Goal: Task Accomplishment & Management: Use online tool/utility

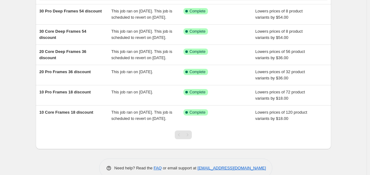
scroll to position [54, 0]
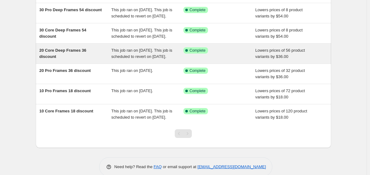
click at [152, 56] on div "20 Core Deep Frames 36 discount This job ran on August 22, 2025. This job is sc…" at bounding box center [184, 54] width 296 height 20
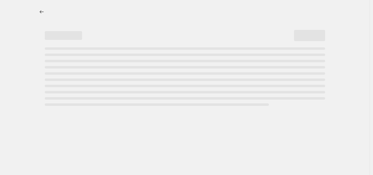
select select "by"
select select "title"
select select "contains"
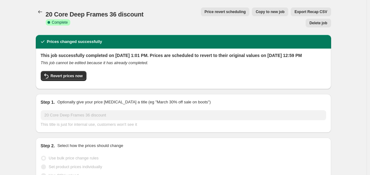
select select "tag"
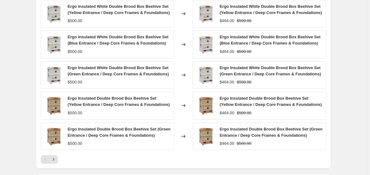
scroll to position [525, 0]
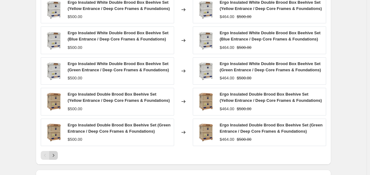
click at [55, 152] on icon "Next" at bounding box center [53, 155] width 6 height 6
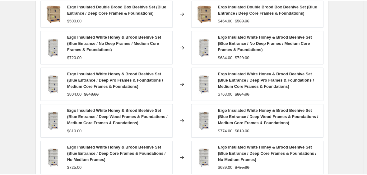
scroll to position [521, 0]
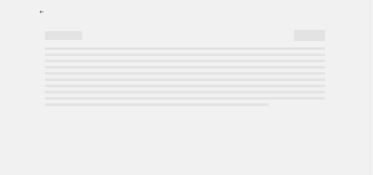
select select "by"
select select "tag"
select select "title"
select select "contains"
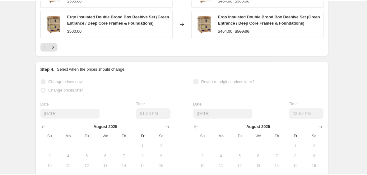
scroll to position [633, 0]
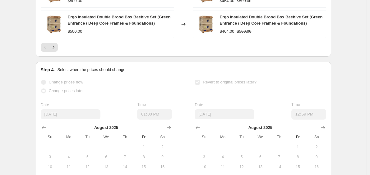
click at [83, 15] on span "Ergo Insulated Double Brood Box Beehive Set (Green Entrance / Deep Core Frames …" at bounding box center [119, 20] width 103 height 11
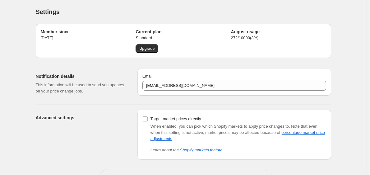
scroll to position [22, 0]
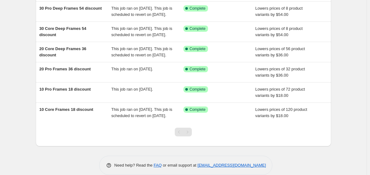
scroll to position [56, 0]
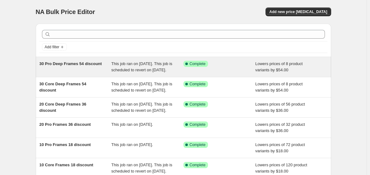
scroll to position [90, 0]
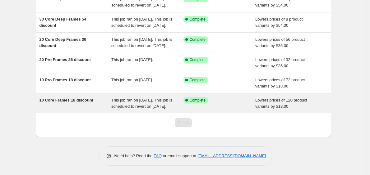
click at [247, 98] on div "Success Complete Complete" at bounding box center [220, 103] width 72 height 12
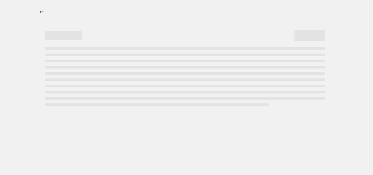
select select "by"
select select "title"
select select "contains"
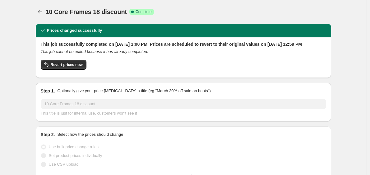
select select "tag"
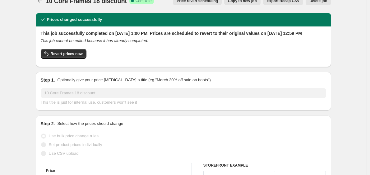
scroll to position [11, 0]
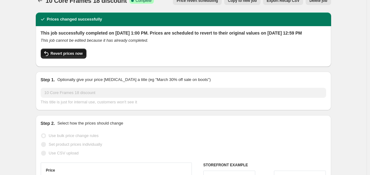
click at [74, 58] on button "Revert prices now" at bounding box center [64, 54] width 46 height 10
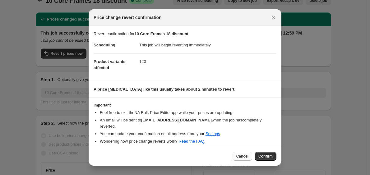
click at [239, 155] on span "Cancel" at bounding box center [242, 156] width 12 height 5
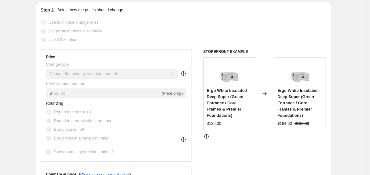
scroll to position [0, 0]
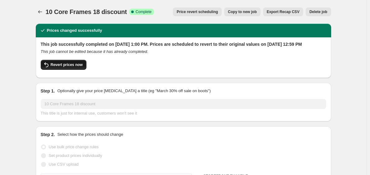
click at [70, 67] on span "Revert prices now" at bounding box center [67, 64] width 32 height 5
checkbox input "false"
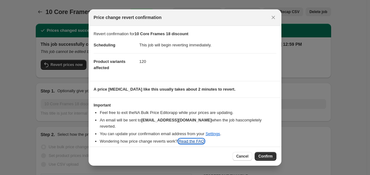
click at [194, 139] on link "Read the FAQ" at bounding box center [192, 141] width 26 height 5
click at [262, 154] on span "Confirm" at bounding box center [265, 156] width 14 height 5
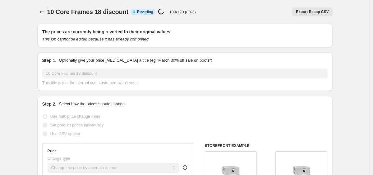
select select "by"
select select "tag"
select select "title"
select select "contains"
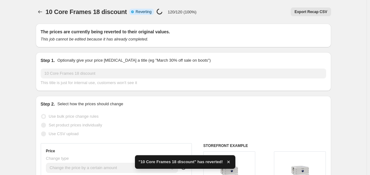
checkbox input "true"
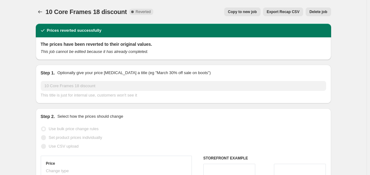
click at [246, 114] on div "Step 2. Select how the prices should change" at bounding box center [184, 116] width 286 height 6
click at [43, 10] on icon "Price change jobs" at bounding box center [40, 12] width 6 height 6
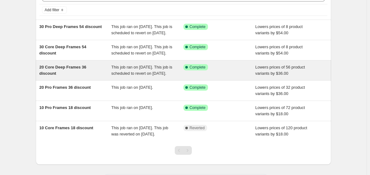
scroll to position [37, 0]
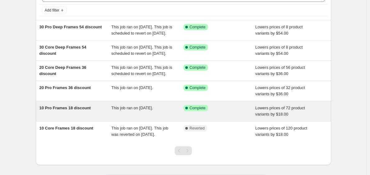
click at [115, 117] on div "This job ran on [DATE]." at bounding box center [147, 111] width 72 height 12
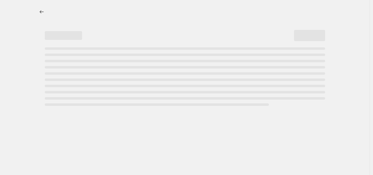
select select "by"
select select "tag"
select select "title"
select select "contains"
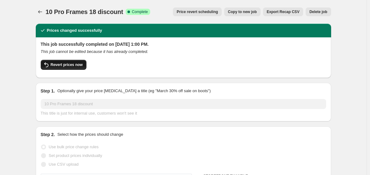
click at [73, 67] on span "Revert prices now" at bounding box center [67, 64] width 32 height 5
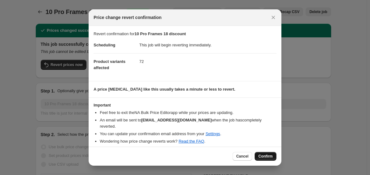
click at [265, 152] on button "Confirm" at bounding box center [266, 156] width 22 height 9
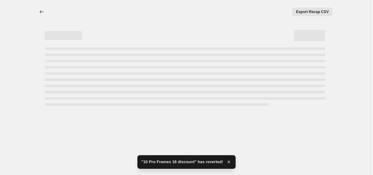
select select "by"
select select "tag"
select select "title"
select select "contains"
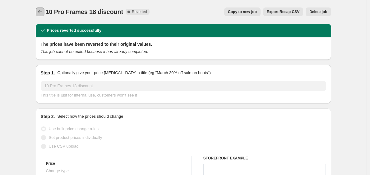
click at [42, 9] on icon "Price change jobs" at bounding box center [40, 12] width 6 height 6
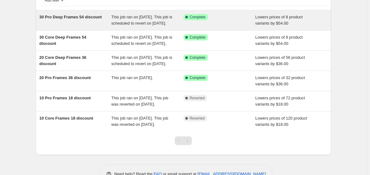
scroll to position [47, 0]
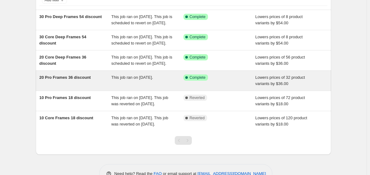
click at [234, 87] on div "Success Complete Complete" at bounding box center [220, 80] width 72 height 12
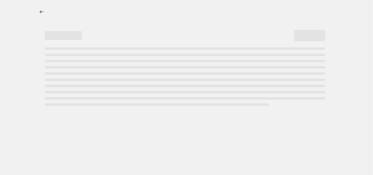
select select "by"
select select "tag"
select select "title"
select select "contains"
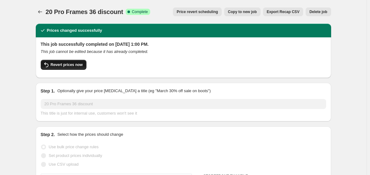
click at [77, 64] on span "Revert prices now" at bounding box center [67, 64] width 32 height 5
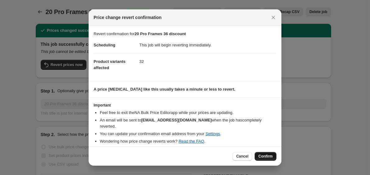
click at [265, 154] on span "Confirm" at bounding box center [265, 156] width 14 height 5
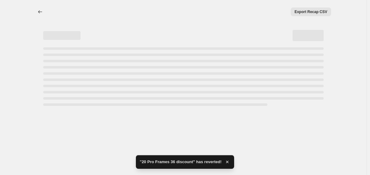
select select "by"
select select "tag"
select select "title"
select select "contains"
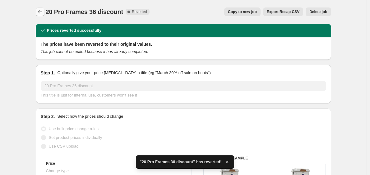
click at [40, 7] on button "Price change jobs" at bounding box center [40, 11] width 9 height 9
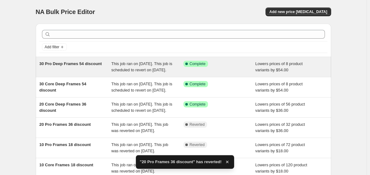
click at [83, 73] on div "30 Pro Deep Frames 54 discount" at bounding box center [76, 67] width 72 height 12
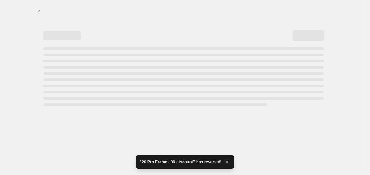
select select "by"
select select "tag"
select select "title"
select select "contains"
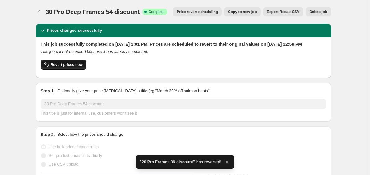
click at [74, 67] on span "Revert prices now" at bounding box center [67, 64] width 32 height 5
checkbox input "false"
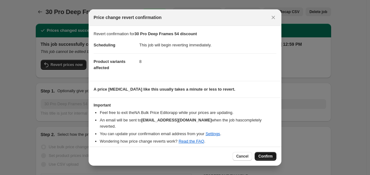
click at [268, 155] on span "Confirm" at bounding box center [265, 156] width 14 height 5
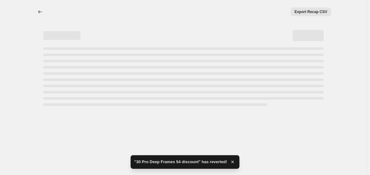
select select "by"
select select "tag"
select select "title"
select select "contains"
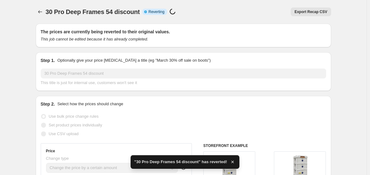
checkbox input "true"
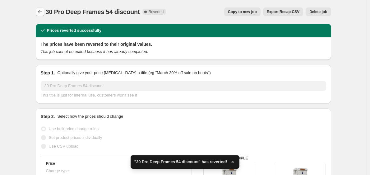
click at [44, 13] on button "Price change jobs" at bounding box center [40, 11] width 9 height 9
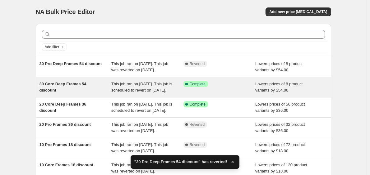
click at [125, 92] on span "This job ran on [DATE]. This job is scheduled to revert on [DATE]." at bounding box center [141, 87] width 61 height 11
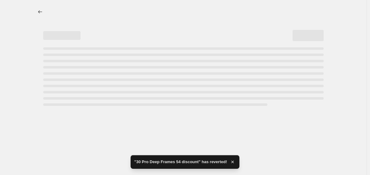
select select "by"
select select "tag"
select select "title"
select select "contains"
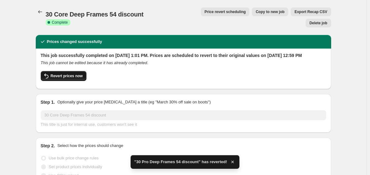
click at [61, 73] on span "Revert prices now" at bounding box center [67, 75] width 32 height 5
checkbox input "false"
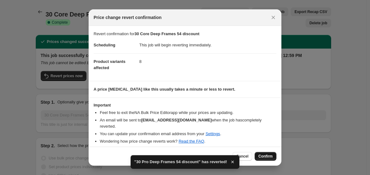
click at [272, 156] on span "Confirm" at bounding box center [265, 156] width 14 height 5
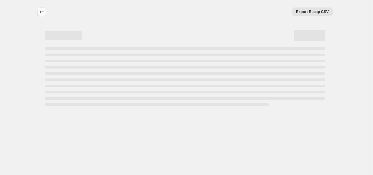
select select "by"
select select "tag"
select select "title"
select select "contains"
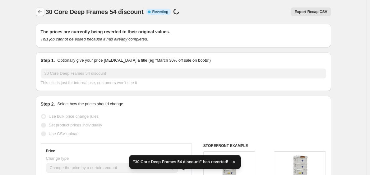
checkbox input "true"
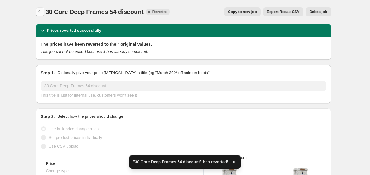
click at [39, 12] on icon "Price change jobs" at bounding box center [40, 12] width 6 height 6
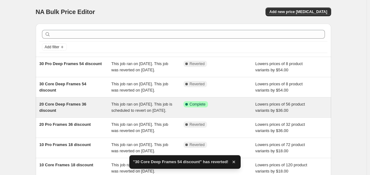
click at [114, 113] on span "This job ran on [DATE]. This job is scheduled to revert on [DATE]." at bounding box center [141, 107] width 61 height 11
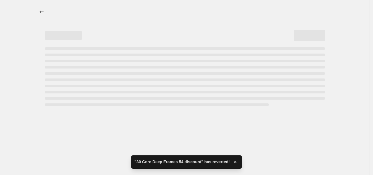
select select "by"
select select "tag"
select select "title"
select select "contains"
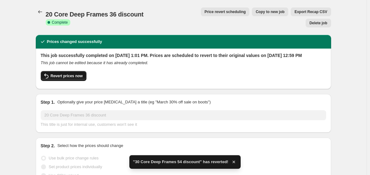
click at [68, 74] on button "Revert prices now" at bounding box center [64, 76] width 46 height 10
checkbox input "false"
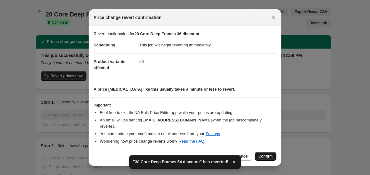
click at [272, 154] on span "Confirm" at bounding box center [265, 156] width 14 height 5
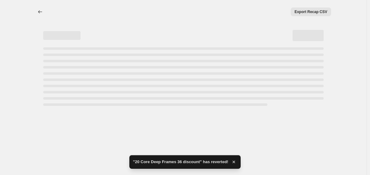
select select "by"
select select "tag"
select select "title"
select select "contains"
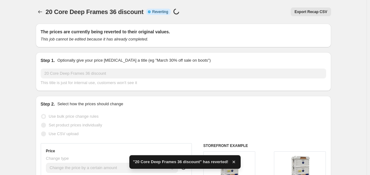
checkbox input "true"
